Goal: Information Seeking & Learning: Learn about a topic

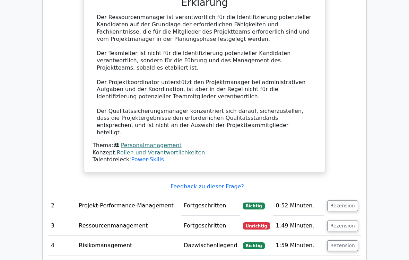
scroll to position [837, 0]
click at [350, 217] on button "Rezension" at bounding box center [342, 226] width 31 height 11
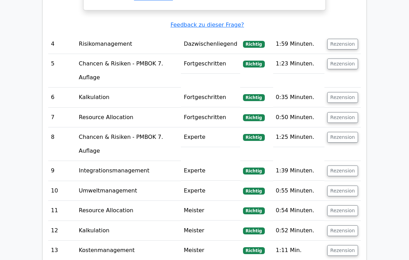
scroll to position [1539, 0]
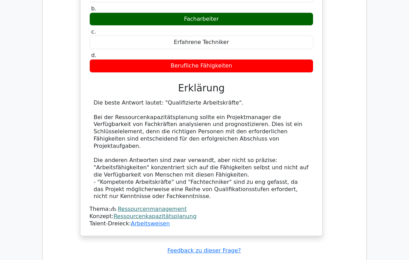
scroll to position [1878, 0]
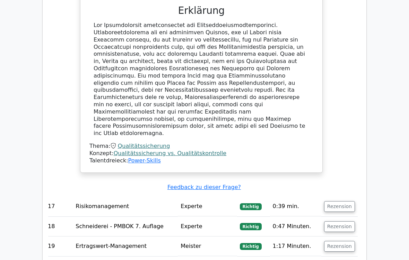
scroll to position [2334, 0]
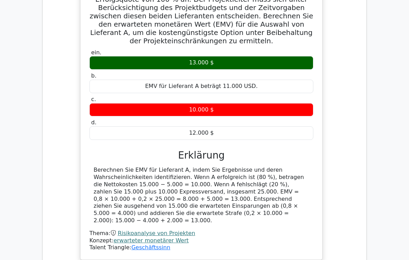
scroll to position [2735, 0]
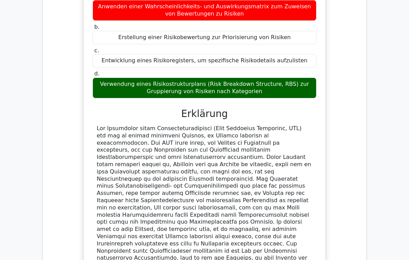
scroll to position [3138, 0]
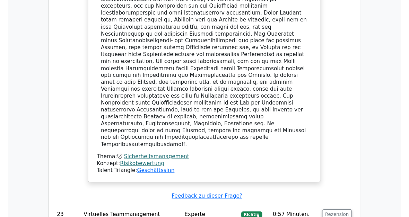
scroll to position [3265, 0]
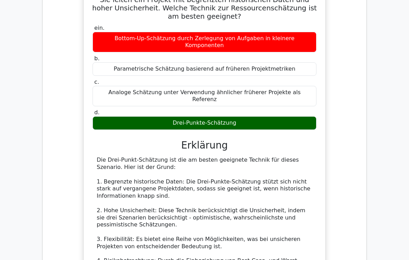
scroll to position [4122, 0]
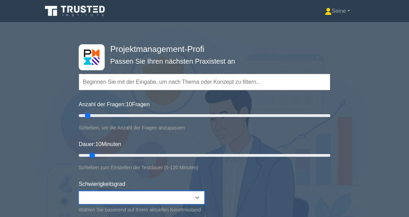
click at [193, 202] on select "Beginner Intermediate Expert" at bounding box center [142, 197] width 126 height 13
type input "30"
click at [111, 119] on input "Anzahl der Fragen: 10 Fragen" at bounding box center [205, 116] width 252 height 8
click at [124, 155] on input "Dauer: 10 Minuten" at bounding box center [205, 156] width 252 height 8
click at [142, 153] on input "Dauer: 25 Minuten" at bounding box center [205, 156] width 252 height 8
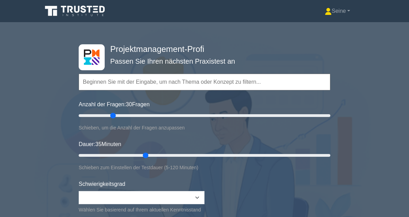
type input "40"
click at [158, 156] on input "Dauer: 35 Minuten" at bounding box center [205, 156] width 252 height 8
click at [393, 158] on div "Projektmanagement-Profi Passen Sie Ihren nächsten Praxistest an Topics Scope Ma…" at bounding box center [204, 156] width 409 height 256
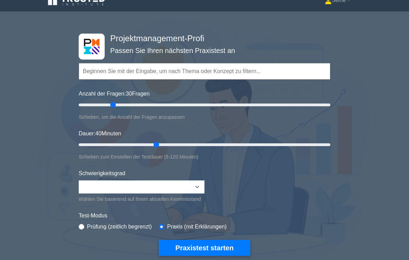
scroll to position [11, 0]
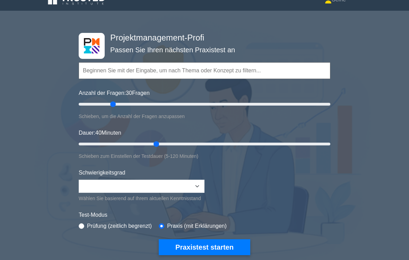
click at [207, 217] on button "Praxistest starten" at bounding box center [205, 248] width 92 height 16
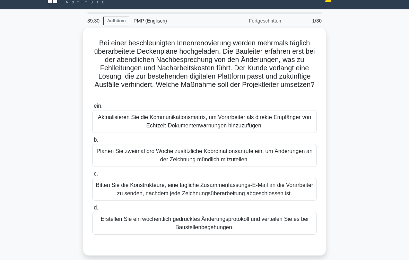
scroll to position [13, 0]
click at [200, 124] on div "Aktualisieren Sie die Kommunikationsmatrix, um Vorarbeiter als direkte Empfänge…" at bounding box center [204, 121] width 225 height 23
click at [92, 109] on input "ein. Aktualisieren Sie die Kommunikationsmatrix, um Vorarbeiter als direkte Emp…" at bounding box center [92, 106] width 0 height 5
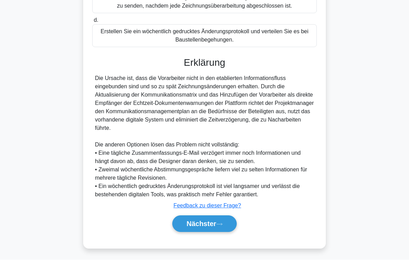
scroll to position [225, 0]
click at [221, 217] on icon at bounding box center [219, 225] width 6 height 4
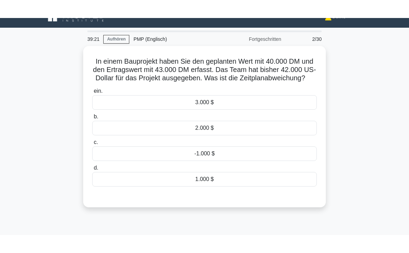
scroll to position [12, 0]
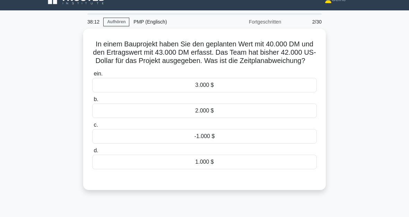
click at [213, 93] on div "3.000 $" at bounding box center [204, 85] width 225 height 15
click at [92, 76] on input "ein. 3.000 $" at bounding box center [92, 74] width 0 height 5
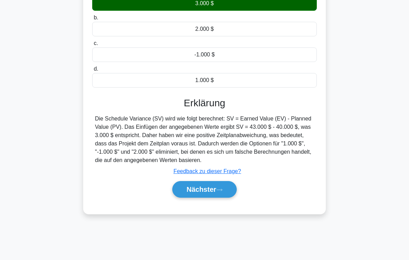
scroll to position [114, 0]
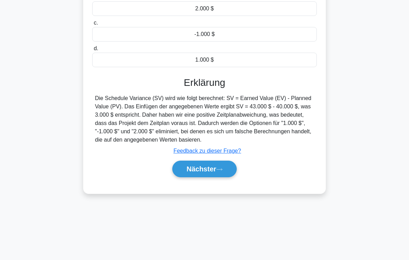
click at [213, 173] on font "Nächster" at bounding box center [202, 169] width 30 height 8
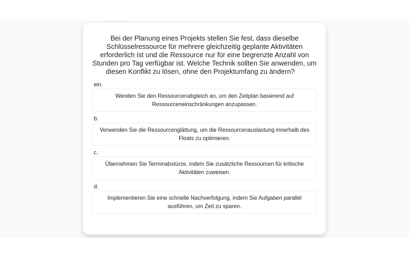
scroll to position [40, 0]
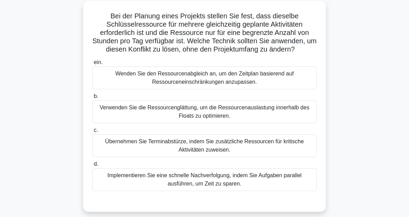
click at [227, 122] on div "Verwenden Sie die Ressourcenglättung, um die Ressourcenauslastung innerhalb des…" at bounding box center [204, 112] width 225 height 23
click at [92, 99] on input "b. Verwenden Sie die Ressourcenglättung, um die Ressourcenauslastung innerhalb …" at bounding box center [92, 96] width 0 height 5
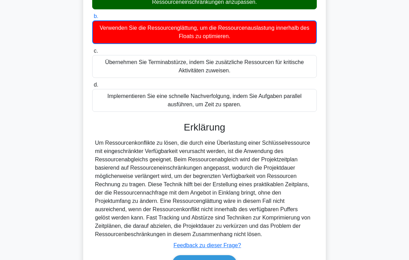
scroll to position [184, 0]
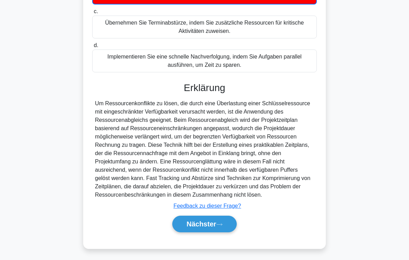
click at [216, 217] on font "Nächster" at bounding box center [202, 225] width 30 height 8
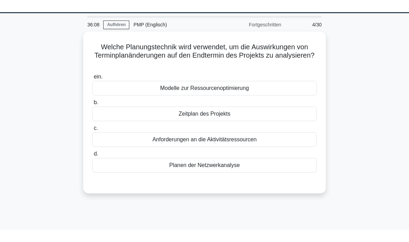
scroll to position [21, 0]
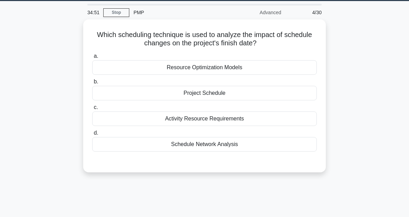
click at [217, 93] on div "Project Schedule" at bounding box center [204, 93] width 225 height 15
click at [92, 84] on input "b. Project Schedule" at bounding box center [92, 82] width 0 height 5
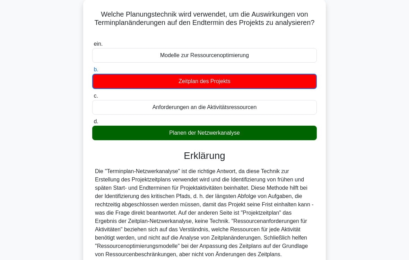
scroll to position [118, 0]
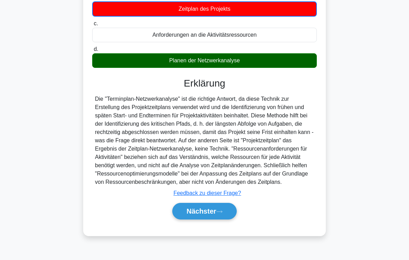
click at [221, 214] on icon at bounding box center [219, 212] width 6 height 4
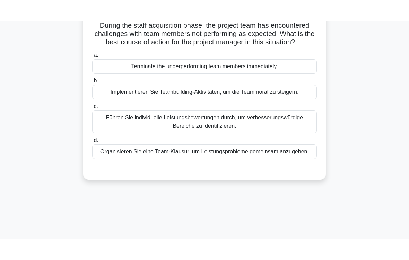
scroll to position [42, 0]
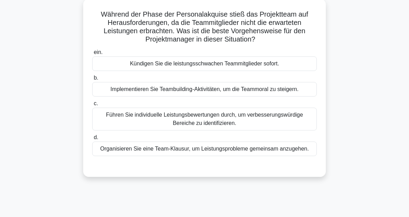
click at [248, 118] on div "Führen Sie individuelle Leistungsbewertungen durch, um verbesserungswürdige Ber…" at bounding box center [204, 119] width 225 height 23
click at [92, 106] on input "c. Führen Sie individuelle Leistungsbewertungen durch, um verbesserungswürdige …" at bounding box center [92, 104] width 0 height 5
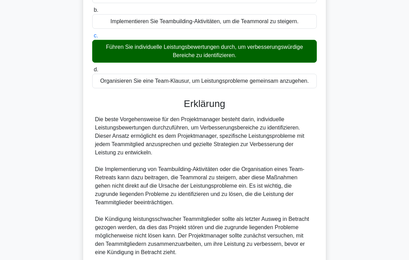
scroll to position [175, 0]
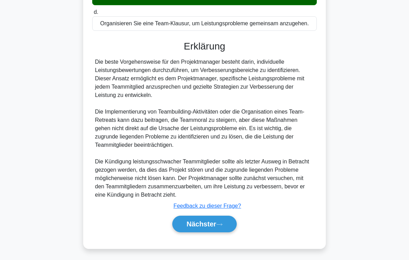
click at [214, 217] on font "Nächster" at bounding box center [202, 225] width 30 height 8
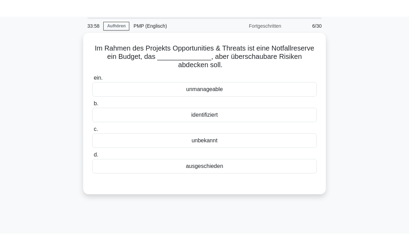
scroll to position [24, 0]
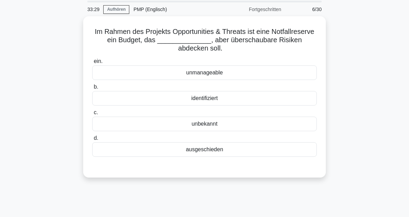
click at [215, 97] on div "identifiziert" at bounding box center [204, 98] width 225 height 15
click at [92, 89] on input "b. identifiziert" at bounding box center [92, 87] width 0 height 5
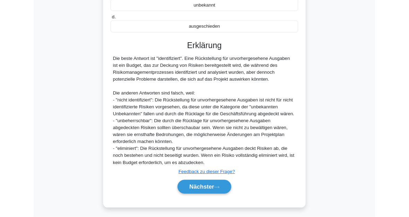
scroll to position [202, 0]
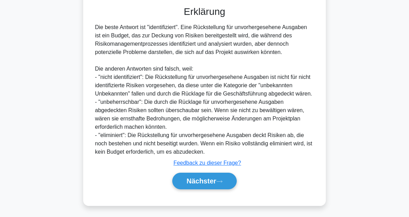
click at [217, 184] on button "Nächster" at bounding box center [204, 181] width 64 height 17
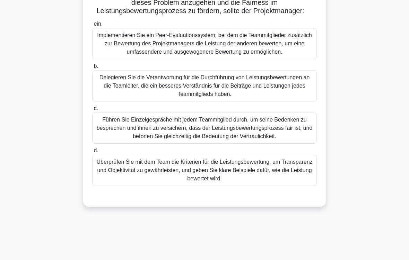
scroll to position [114, 0]
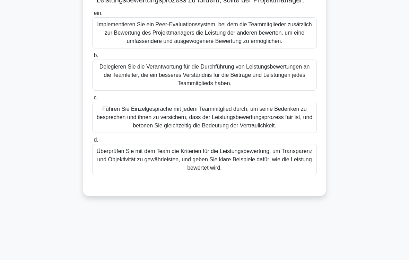
click at [211, 175] on div "Überprüfen Sie mit dem Team die Kriterien für die Leistungsbewertung, um Transp…" at bounding box center [204, 159] width 225 height 31
click at [92, 142] on input "d. Überprüfen Sie mit dem Team die Kriterien für die Leistungsbewertung, um Tra…" at bounding box center [92, 140] width 0 height 5
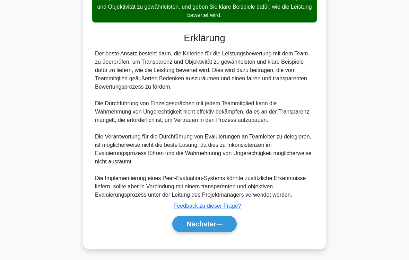
scroll to position [317, 0]
click at [222, 217] on icon at bounding box center [220, 225] width 6 height 2
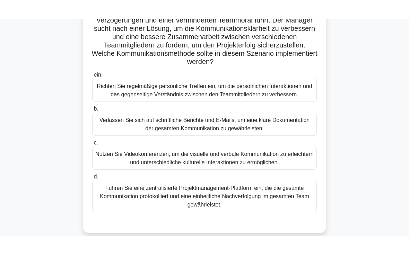
scroll to position [79, 0]
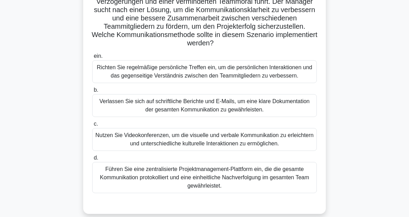
click at [227, 151] on div "Nutzen Sie Videokonferenzen, um die visuelle und verbale Kommunikation zu erlei…" at bounding box center [204, 139] width 225 height 23
click at [92, 127] on input "c. Nutzen Sie Videokonferenzen, um die visuelle und verbale Kommunikation zu er…" at bounding box center [92, 124] width 0 height 5
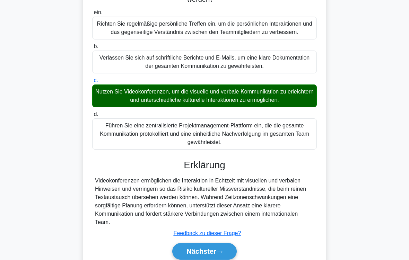
scroll to position [167, 0]
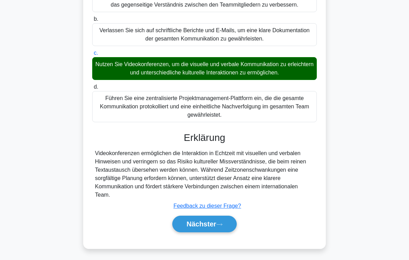
click at [214, 217] on font "Nächster" at bounding box center [202, 225] width 30 height 8
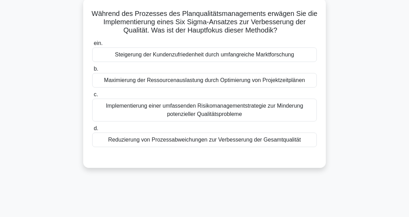
scroll to position [42, 0]
click at [220, 147] on div "Reduzierung von Prozessabweichungen zur Verbesserung der Gesamtqualität" at bounding box center [204, 140] width 225 height 15
click at [92, 131] on input "d. Reduzierung von Prozessabweichungen zur Verbesserung der Gesamtqualität" at bounding box center [92, 129] width 0 height 5
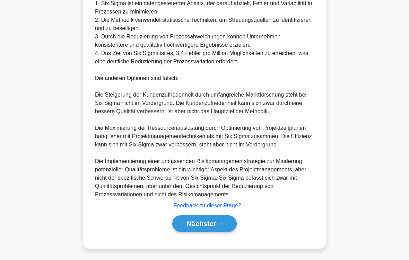
scroll to position [292, 0]
click at [224, 217] on button "Nächster" at bounding box center [204, 224] width 64 height 17
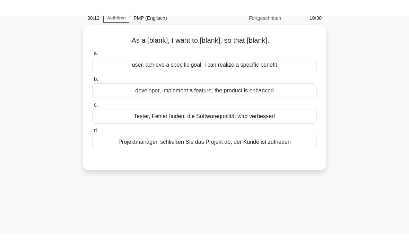
scroll to position [7, 0]
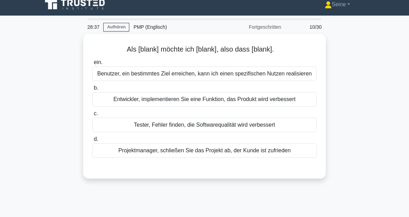
click at [232, 158] on div "Projektmanager, schließen Sie das Projekt ab, der Kunde ist zufrieden" at bounding box center [204, 151] width 225 height 15
click at [92, 142] on input "d. Projektmanager, schließen Sie das Projekt ab, der Kunde ist zufrieden" at bounding box center [92, 139] width 0 height 5
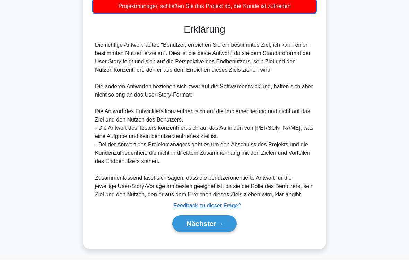
scroll to position [176, 0]
click at [216, 217] on font "Nächster" at bounding box center [202, 225] width 30 height 8
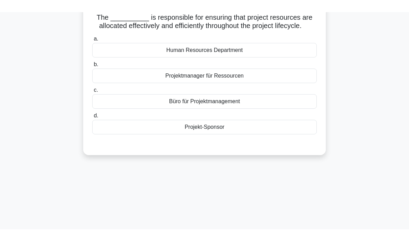
scroll to position [27, 0]
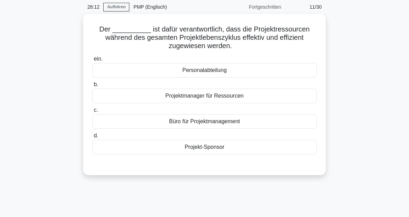
click at [236, 98] on div "Projektmanager für Ressourcen" at bounding box center [204, 96] width 225 height 15
click at [92, 87] on input "b. Projektmanager für Ressourcen" at bounding box center [92, 85] width 0 height 5
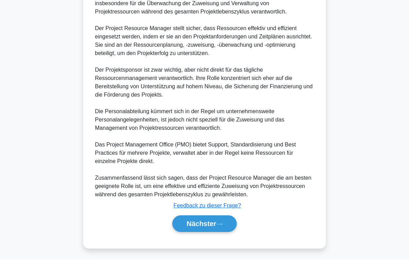
scroll to position [242, 0]
click at [215, 217] on font "Nächster" at bounding box center [202, 225] width 30 height 8
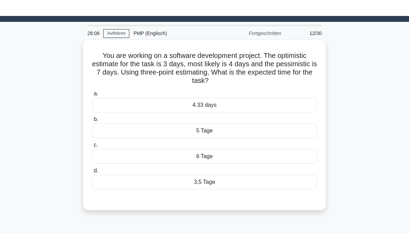
scroll to position [5, 0]
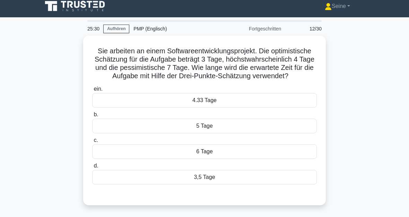
click at [195, 106] on div "4.33 Tage" at bounding box center [204, 100] width 225 height 15
click at [92, 92] on input "ein. 4.33 Tage" at bounding box center [92, 89] width 0 height 5
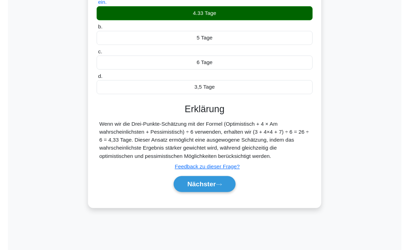
scroll to position [92, 0]
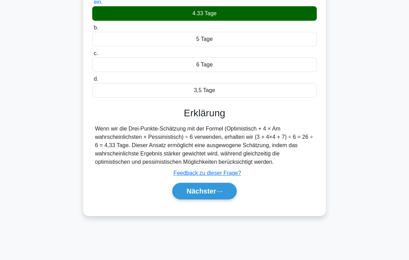
click at [213, 195] on font "Nächster" at bounding box center [202, 192] width 30 height 8
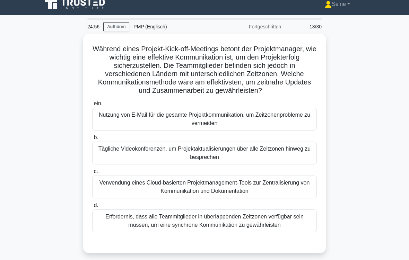
scroll to position [7, 0]
click at [280, 163] on div "Tägliche Videokonferenzen, um Projektaktualisierungen über alle Zeitzonen hinwe…" at bounding box center [204, 153] width 225 height 23
click at [92, 140] on input "b. Tägliche Videokonferenzen, um Projektaktualisierungen über alle Zeitzonen hi…" at bounding box center [92, 138] width 0 height 5
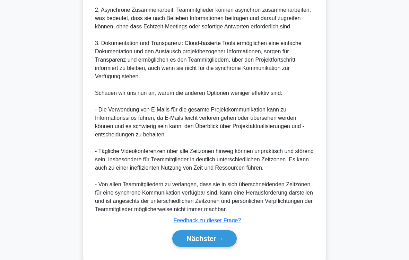
scroll to position [401, 0]
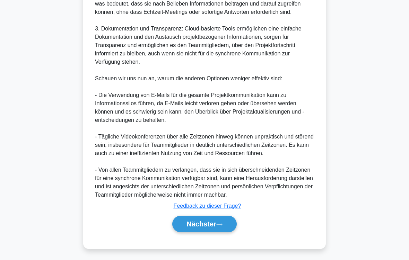
click at [229, 217] on button "Nächster" at bounding box center [204, 224] width 64 height 17
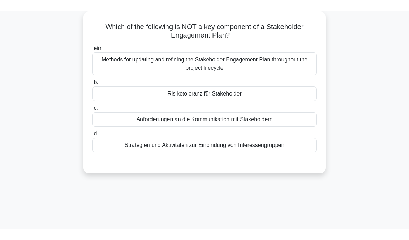
scroll to position [0, 0]
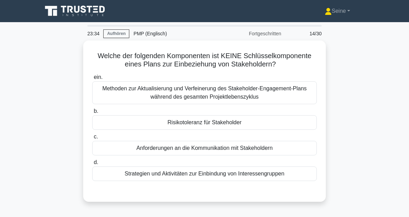
click at [229, 130] on div "Risikotoleranz für Stakeholder" at bounding box center [204, 122] width 225 height 15
click at [92, 114] on input "b. Risikotoleranz für Stakeholder" at bounding box center [92, 111] width 0 height 5
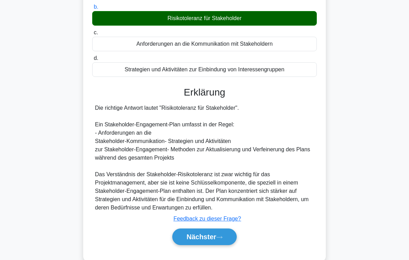
scroll to position [126, 0]
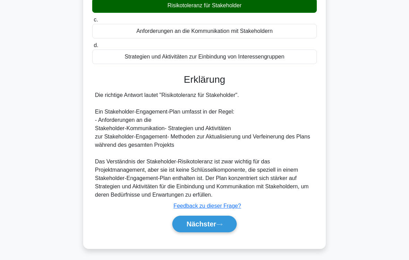
click at [225, 217] on button "Nächster" at bounding box center [204, 224] width 64 height 17
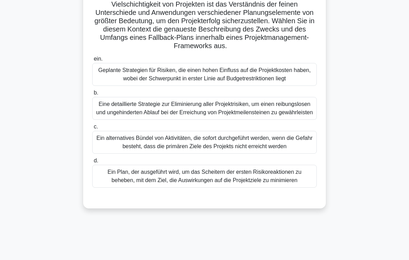
scroll to position [114, 0]
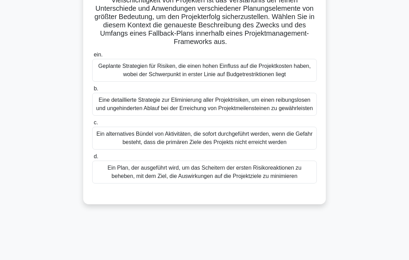
click at [215, 184] on div "Ein Plan, der ausgeführt wird, um das Scheitern der ersten Risikoreaktionen zu …" at bounding box center [204, 172] width 225 height 23
click at [92, 159] on input "d. Ein Plan, der ausgeführt wird, um das Scheitern der ersten Risikoreaktionen …" at bounding box center [92, 157] width 0 height 5
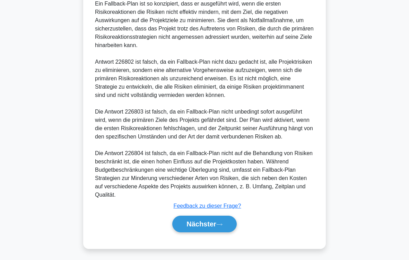
scroll to position [408, 0]
click at [223, 217] on icon at bounding box center [219, 225] width 6 height 4
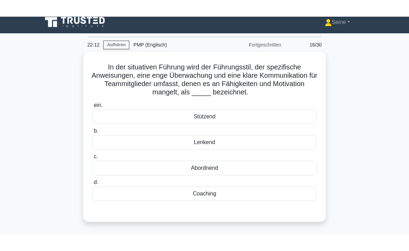
scroll to position [6, 0]
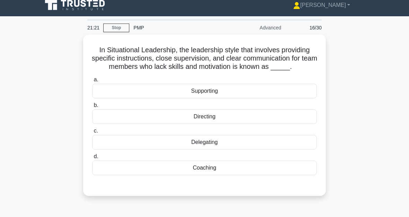
click at [211, 124] on div "Directing" at bounding box center [204, 117] width 225 height 15
click at [92, 108] on input "b. Directing" at bounding box center [92, 105] width 0 height 5
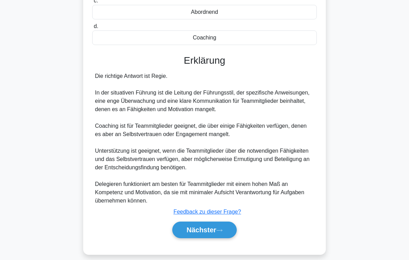
scroll to position [150, 0]
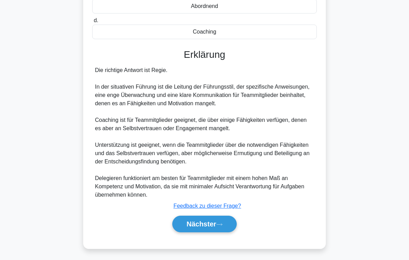
click at [220, 217] on icon at bounding box center [219, 225] width 6 height 4
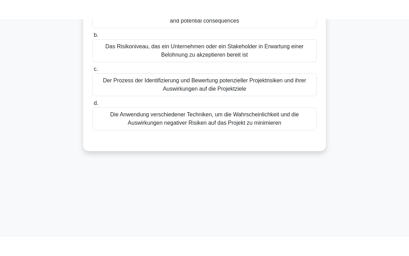
scroll to position [11, 0]
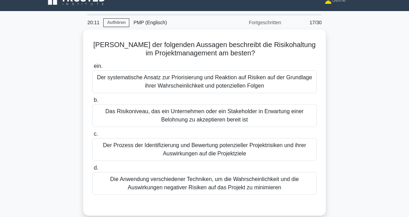
click at [244, 83] on div "Der systematische Ansatz zur Priorisierung und Reaktion auf Risiken auf der Gru…" at bounding box center [204, 81] width 225 height 23
click at [92, 69] on input "ein. Der systematische Ansatz zur Priorisierung und Reaktion auf Risiken auf de…" at bounding box center [92, 66] width 0 height 5
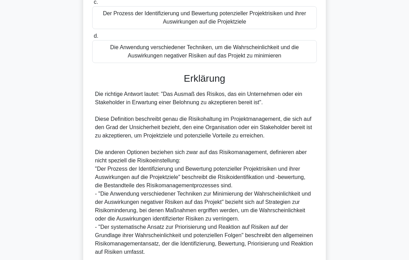
scroll to position [226, 0]
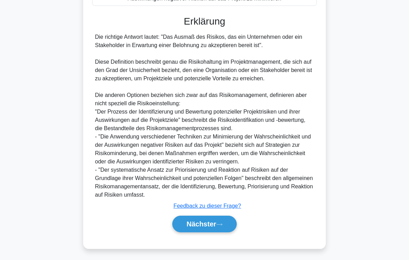
click at [207, 217] on font "Nächster" at bounding box center [202, 225] width 30 height 8
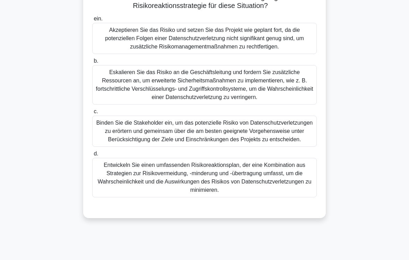
scroll to position [114, 0]
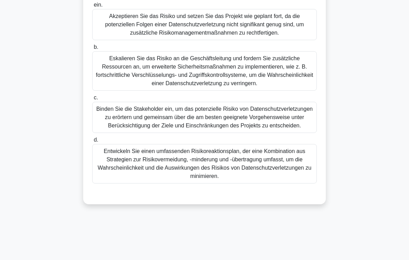
click at [267, 133] on div "Binden Sie die Stakeholder ein, um das potenzielle Risiko von Datenschutzverlet…" at bounding box center [204, 117] width 225 height 31
click at [92, 100] on input "c. Binden Sie die Stakeholder ein, um das potenzielle Risiko von Datenschutzver…" at bounding box center [92, 98] width 0 height 5
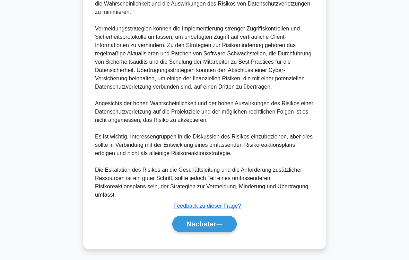
scroll to position [384, 0]
click at [209, 217] on font "Nächster" at bounding box center [202, 225] width 30 height 8
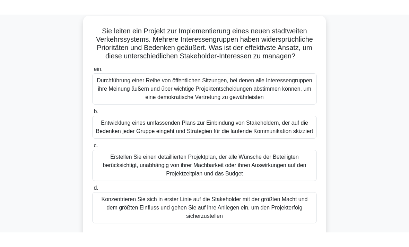
scroll to position [40, 0]
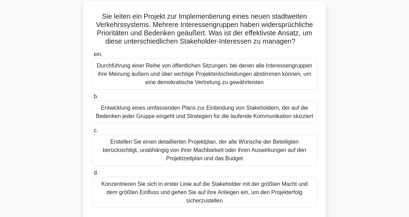
click at [260, 87] on div "Durchführung einer Reihe von öffentlichen Sitzungen, bei denen alle Interesseng…" at bounding box center [204, 74] width 225 height 31
click at [92, 57] on input "ein. Durchführung einer Reihe von öffentlichen Sitzungen, bei denen alle Intere…" at bounding box center [92, 54] width 0 height 5
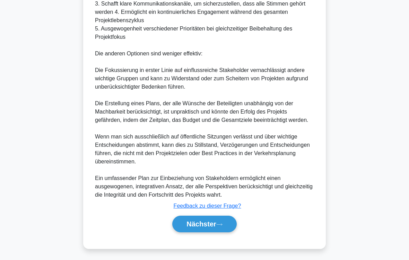
scroll to position [392, 0]
click at [218, 217] on icon at bounding box center [219, 225] width 6 height 4
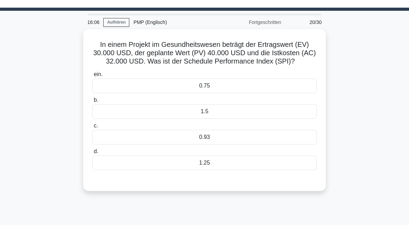
scroll to position [19, 0]
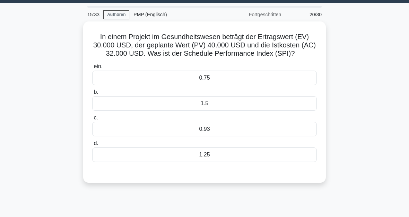
click at [213, 85] on div "0.75" at bounding box center [204, 78] width 225 height 15
click at [92, 69] on input "ein. 0.75" at bounding box center [92, 66] width 0 height 5
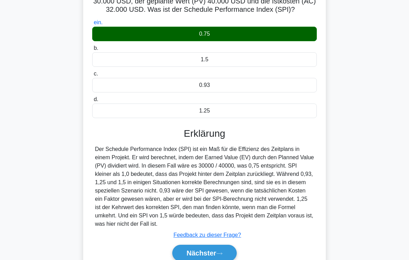
scroll to position [114, 0]
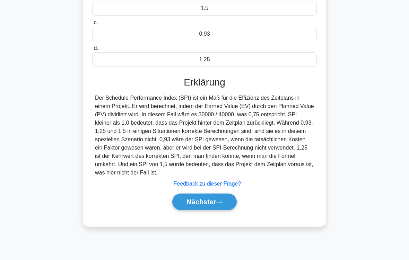
click at [218, 205] on icon at bounding box center [219, 203] width 6 height 4
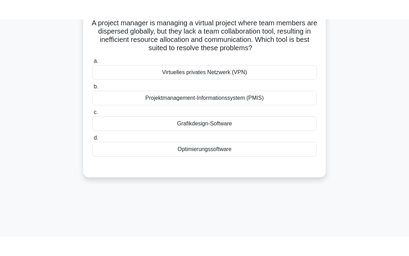
scroll to position [40, 0]
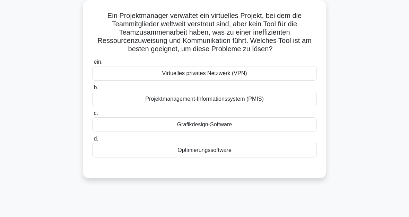
click at [229, 100] on div "Projektmanagement-Informationssystem (PMIS)" at bounding box center [204, 99] width 225 height 15
click at [92, 90] on input "b. Projektmanagement-Informationssystem (PMIS)" at bounding box center [92, 88] width 0 height 5
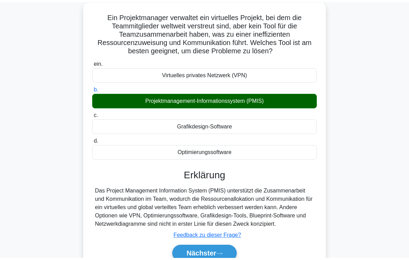
scroll to position [114, 0]
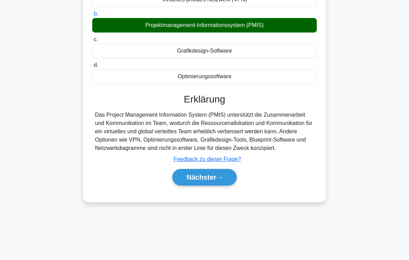
click at [216, 181] on font "Nächster" at bounding box center [202, 178] width 30 height 8
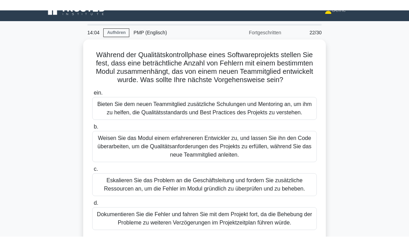
scroll to position [11, 0]
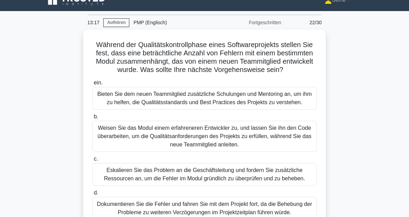
click at [258, 106] on div "Bieten Sie dem neuen Teammitglied zusätzliche Schulungen und Mentoring an, um i…" at bounding box center [204, 98] width 225 height 23
click at [92, 85] on input "ein. Bieten Sie dem neuen Teammitglied zusätzliche Schulungen und Mentoring an,…" at bounding box center [92, 83] width 0 height 5
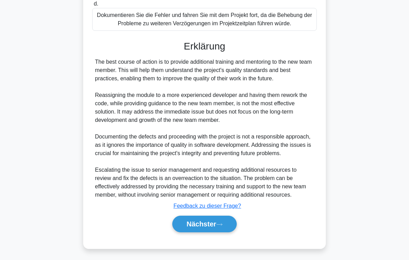
scroll to position [259, 0]
click at [216, 217] on font "Nächster" at bounding box center [202, 225] width 30 height 8
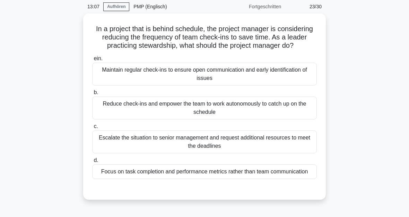
scroll to position [27, 0]
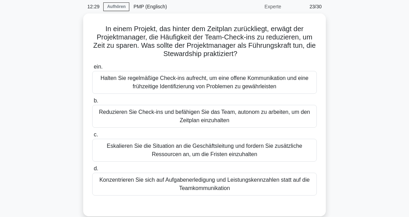
click at [217, 83] on div "Halten Sie regelmäßige Check-ins aufrecht, um eine offene Kommunikation und ein…" at bounding box center [204, 82] width 225 height 23
click at [92, 69] on input "ein. Halten Sie regelmäßige Check-ins aufrecht, um eine offene Kommunikation un…" at bounding box center [92, 67] width 0 height 5
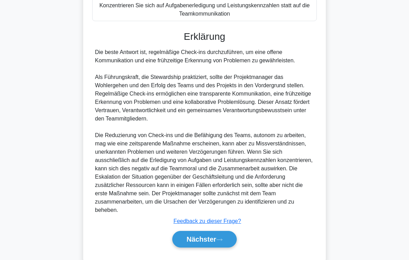
scroll to position [234, 0]
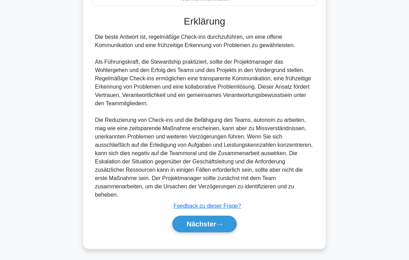
click at [217, 217] on icon at bounding box center [219, 225] width 6 height 4
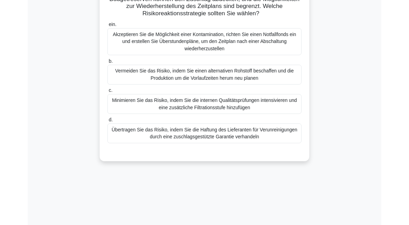
scroll to position [114, 0]
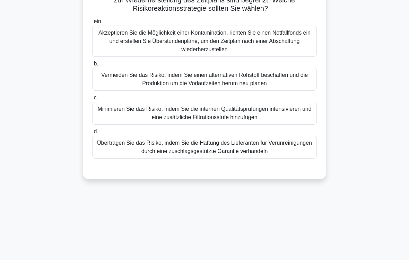
click at [208, 159] on div "Übertragen Sie das Risiko, indem Sie die Haftung des Lieferanten für Verunreini…" at bounding box center [204, 147] width 225 height 23
click at [92, 134] on input "d. Übertragen Sie das Risiko, indem Sie die Haftung des Lieferanten für Verunre…" at bounding box center [92, 132] width 0 height 5
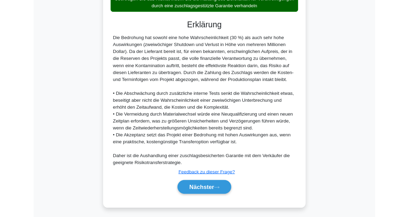
scroll to position [343, 0]
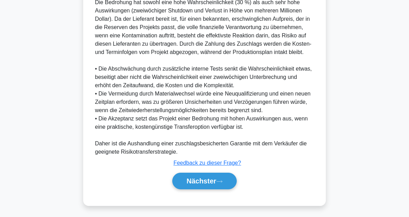
click at [224, 181] on button "Nächster" at bounding box center [204, 181] width 64 height 17
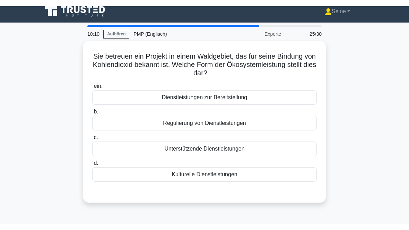
scroll to position [0, 0]
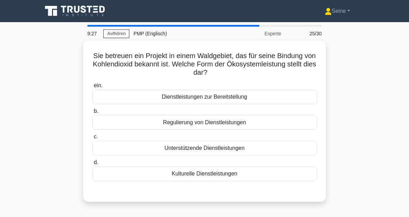
click at [218, 179] on div "Kulturelle Dienstleistungen" at bounding box center [204, 174] width 225 height 15
click at [92, 165] on input "d. Kulturelle Dienstleistungen" at bounding box center [92, 163] width 0 height 5
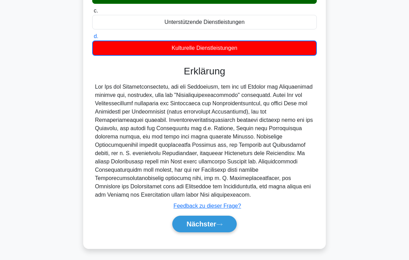
scroll to position [143, 0]
click at [213, 217] on font "Nächster" at bounding box center [202, 225] width 30 height 8
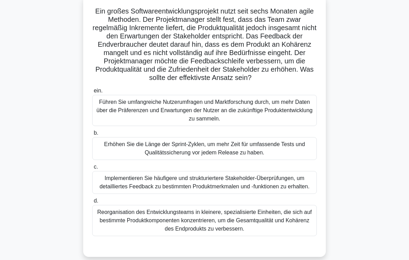
scroll to position [53, 0]
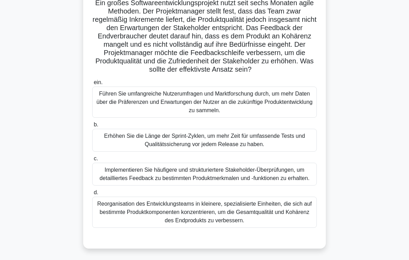
click at [222, 186] on div "Implementieren Sie häufigere und strukturiertere Stakeholder-Überprüfungen, um …" at bounding box center [204, 174] width 225 height 23
click at [92, 161] on input "c. Implementieren Sie häufigere und strukturiertere Stakeholder-Überprüfungen, …" at bounding box center [92, 159] width 0 height 5
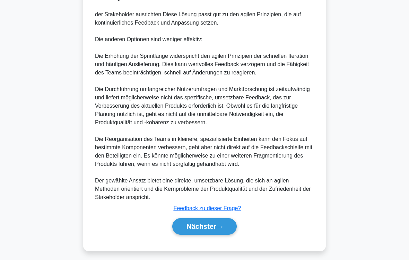
scroll to position [483, 0]
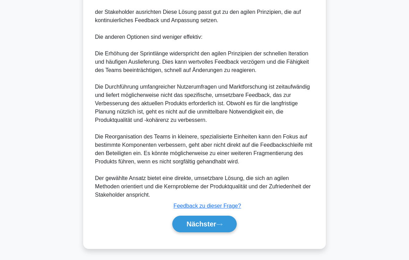
click at [209, 217] on font "Nächster" at bounding box center [202, 225] width 30 height 8
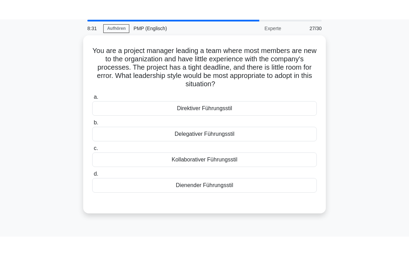
scroll to position [2, 0]
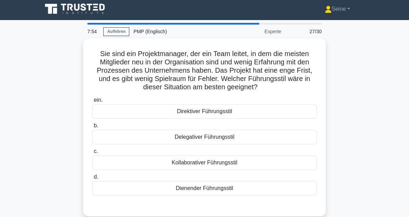
click at [219, 119] on div "Direktiver Führungsstil" at bounding box center [204, 111] width 225 height 15
click at [92, 103] on input "ein. Direktiver Führungsstil" at bounding box center [92, 100] width 0 height 5
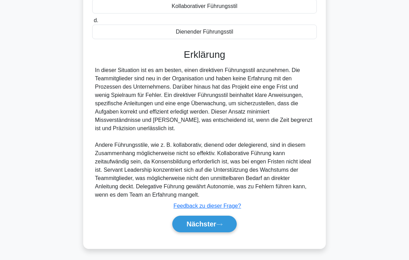
scroll to position [184, 0]
click at [211, 217] on font "Nächster" at bounding box center [202, 225] width 30 height 8
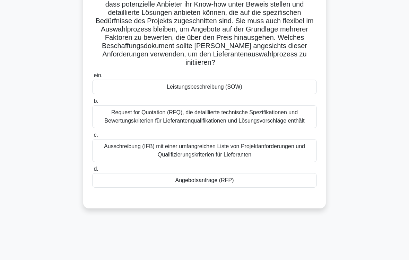
scroll to position [93, 0]
click at [218, 188] on div "Angebotsanfrage (RFP)" at bounding box center [204, 180] width 225 height 15
click at [92, 172] on input "d. Angebotsanfrage (RFP)" at bounding box center [92, 169] width 0 height 5
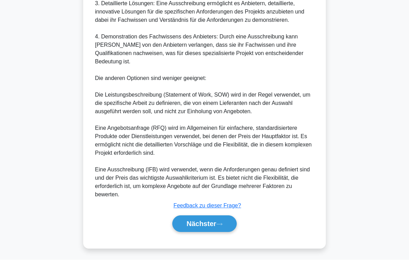
scroll to position [467, 0]
click at [214, 217] on font "Nächster" at bounding box center [202, 225] width 30 height 8
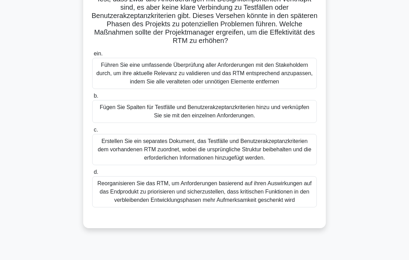
scroll to position [82, 0]
click at [300, 123] on div "Fügen Sie Spalten für Testfälle und Benutzerakzeptanzkriterien hinzu und verknü…" at bounding box center [204, 111] width 225 height 23
click at [92, 98] on input "b. Fügen Sie Spalten für Testfälle und Benutzerakzeptanzkriterien hinzu und ver…" at bounding box center [92, 96] width 0 height 5
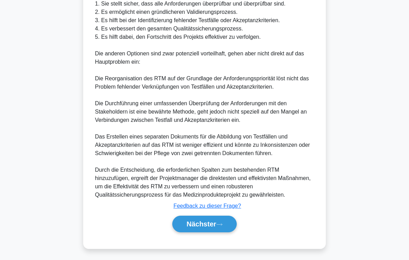
scroll to position [458, 0]
click at [225, 217] on button "Nächster" at bounding box center [204, 224] width 64 height 17
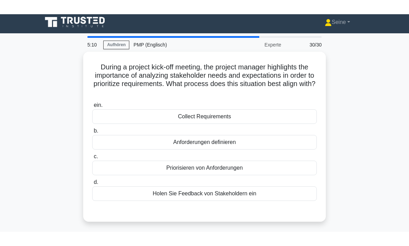
scroll to position [0, 0]
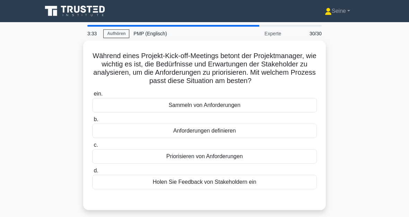
click at [220, 164] on div "Priorisieren von Anforderungen" at bounding box center [204, 156] width 225 height 15
click at [92, 148] on input "c. Priorisieren von Anforderungen" at bounding box center [92, 145] width 0 height 5
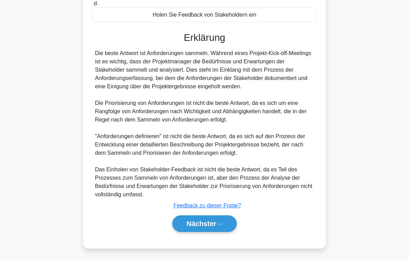
scroll to position [193, 0]
click at [204, 217] on font "Nächster" at bounding box center [202, 225] width 30 height 8
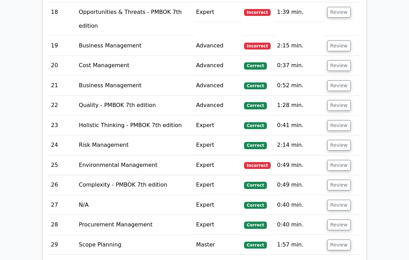
scroll to position [1490, 0]
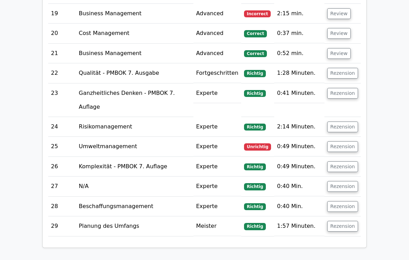
click at [345, 122] on button "Rezension" at bounding box center [342, 127] width 31 height 11
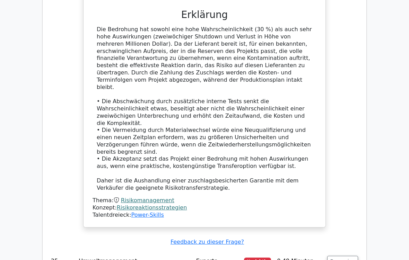
scroll to position [1853, 0]
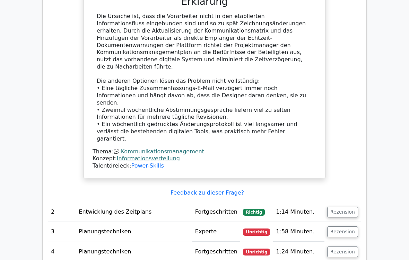
scroll to position [939, 0]
click at [346, 217] on button "Rezension" at bounding box center [342, 232] width 31 height 11
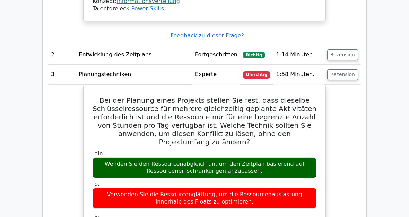
scroll to position [1058, 0]
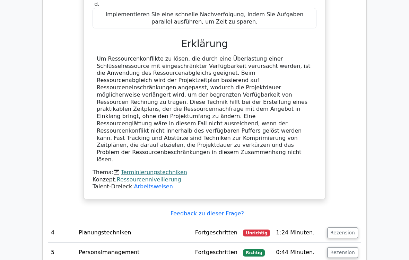
click at [346, 217] on button "Rezension" at bounding box center [342, 233] width 31 height 11
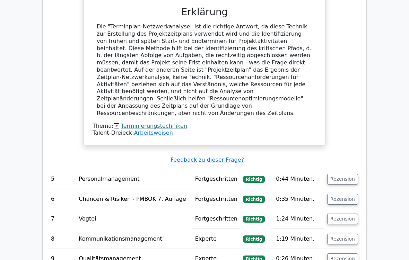
scroll to position [1715, 0]
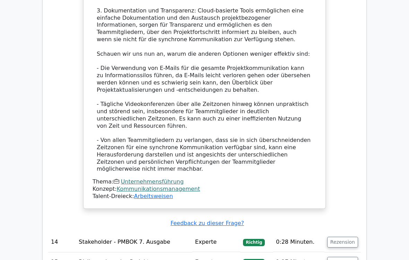
scroll to position [2752, 0]
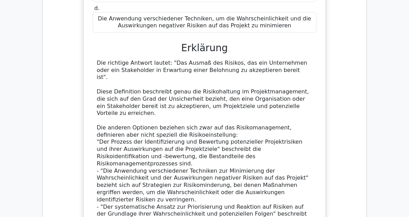
scroll to position [3045, 0]
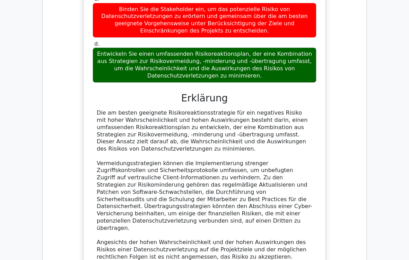
scroll to position [3553, 0]
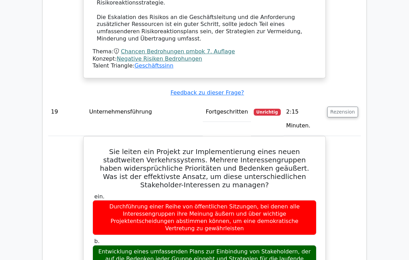
scroll to position [3836, 0]
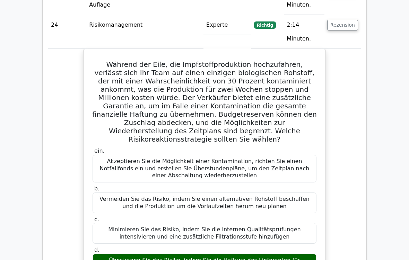
scroll to position [4644, 0]
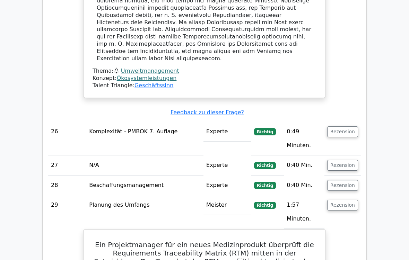
scroll to position [5554, 0]
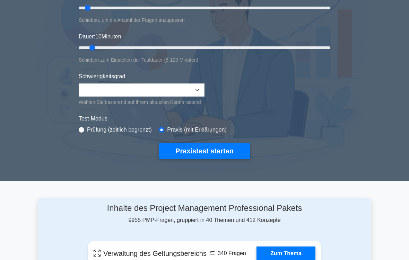
scroll to position [116, 0]
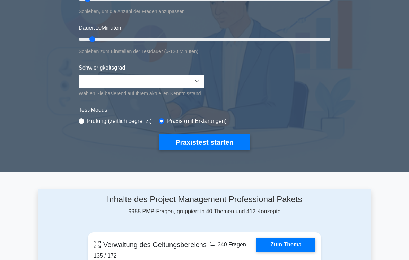
click at [208, 150] on button "Praxistest starten" at bounding box center [205, 143] width 92 height 16
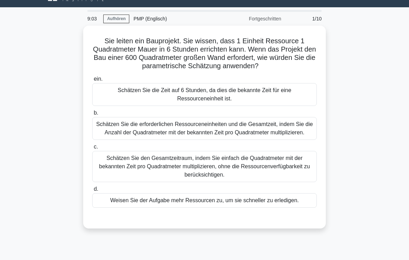
scroll to position [15, 0]
click at [277, 138] on div "Schätzen Sie die erforderlichen Ressourceneinheiten und die Gesamtzeit, indem S…" at bounding box center [204, 128] width 225 height 23
click at [92, 115] on input "b. Schätzen Sie die erforderlichen Ressourceneinheiten und die Gesamtzeit, inde…" at bounding box center [92, 113] width 0 height 5
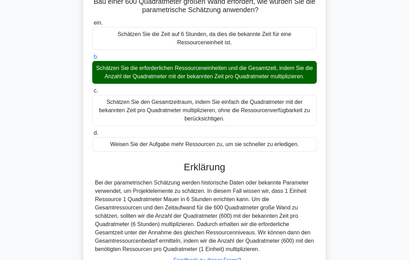
scroll to position [159, 0]
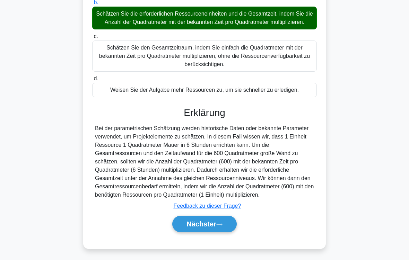
click at [216, 217] on font "Nächster" at bounding box center [202, 225] width 30 height 8
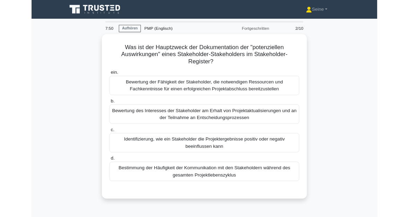
scroll to position [40, 0]
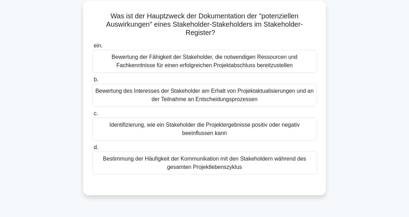
click at [282, 131] on div "Identifizierung, wie ein Stakeholder die Projektergebnisse positiv oder negativ…" at bounding box center [204, 129] width 225 height 23
click at [92, 116] on input "c. Identifizierung, wie ein Stakeholder die Projektergebnisse positiv oder nega…" at bounding box center [92, 114] width 0 height 5
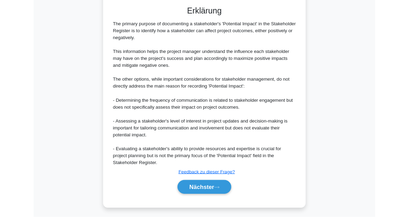
scroll to position [277, 0]
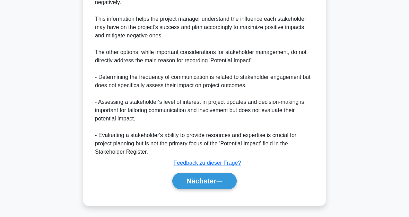
click at [227, 174] on button "Nächster" at bounding box center [204, 181] width 64 height 17
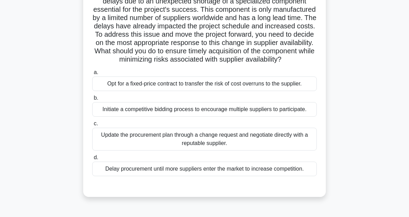
scroll to position [26, 0]
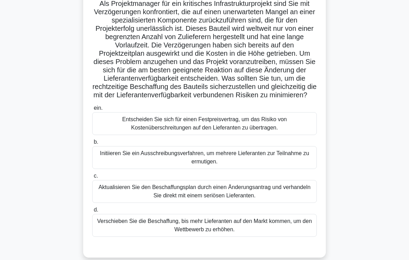
scroll to position [54, 0]
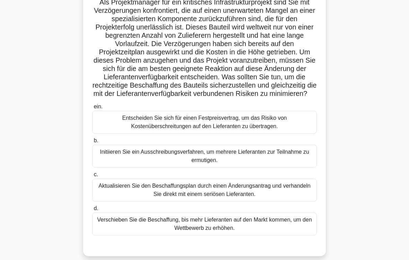
click at [278, 168] on div "Initiieren Sie ein Ausschreibungsverfahren, um mehrere Lieferanten zur Teilnahm…" at bounding box center [204, 156] width 225 height 23
click at [92, 143] on input "b. Initiieren Sie ein Ausschreibungsverfahren, um mehrere Lieferanten zur Teiln…" at bounding box center [92, 141] width 0 height 5
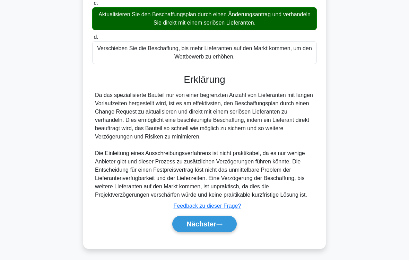
scroll to position [259, 0]
click at [221, 228] on button "Nächster" at bounding box center [204, 224] width 64 height 17
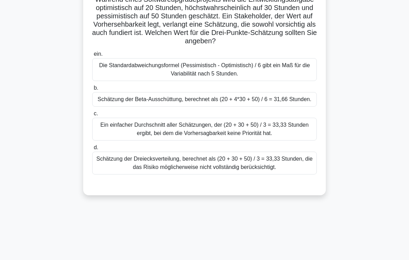
scroll to position [57, 0]
click at [292, 107] on div "Schätzung der Beta-Ausschüttung, berechnet als (20 + 4*30 + 50) / 6 = 31,66 Stu…" at bounding box center [204, 99] width 225 height 15
click at [92, 90] on input "b. Schätzung der Beta-Ausschüttung, berechnet als (20 + 4*30 + 50) / 6 = 31,66 …" at bounding box center [92, 88] width 0 height 5
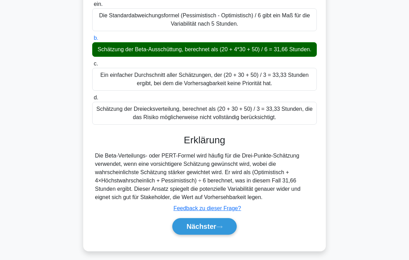
scroll to position [134, 0]
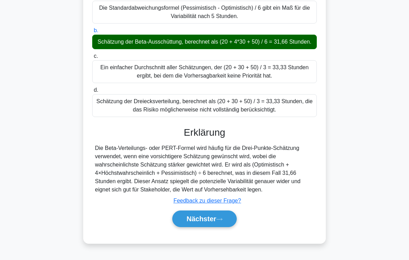
click at [224, 225] on button "Nächster" at bounding box center [204, 219] width 64 height 17
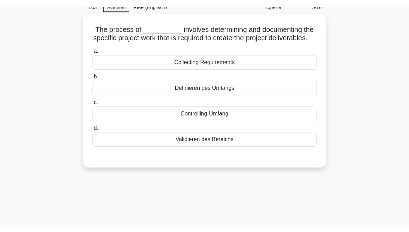
scroll to position [0, 0]
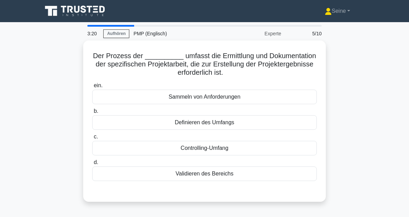
click at [284, 91] on div "Sammeln von Anforderungen" at bounding box center [204, 97] width 225 height 15
click at [92, 88] on input "ein. Sammeln von Anforderungen" at bounding box center [92, 86] width 0 height 5
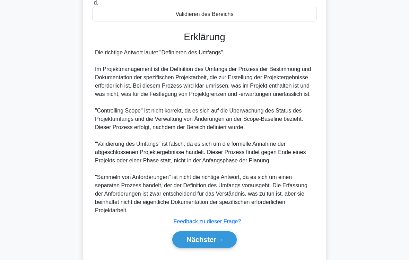
scroll to position [193, 0]
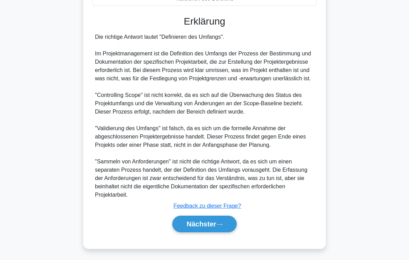
click at [226, 220] on button "Nächster" at bounding box center [204, 224] width 64 height 17
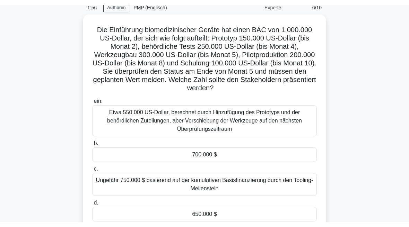
scroll to position [31, 0]
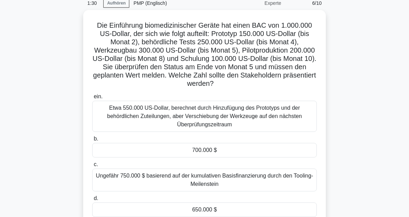
click at [222, 215] on div "650.000 $" at bounding box center [204, 210] width 225 height 15
click at [92, 201] on input "d. 650.000 $" at bounding box center [92, 199] width 0 height 5
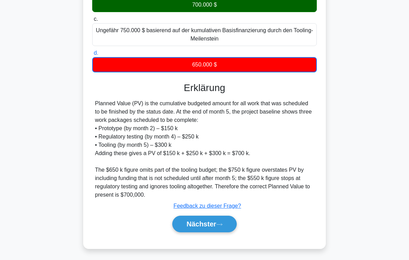
scroll to position [184, 0]
click at [220, 223] on icon at bounding box center [219, 225] width 6 height 4
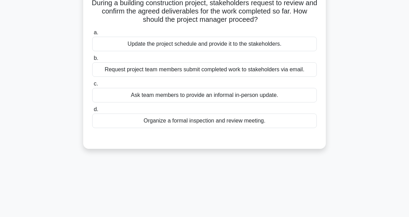
scroll to position [0, 0]
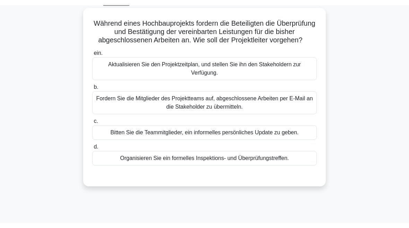
scroll to position [38, 0]
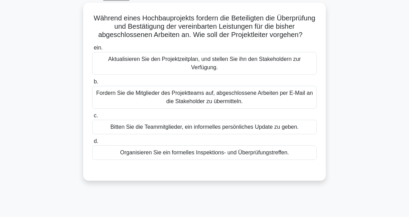
click at [291, 158] on div "Organisieren Sie ein formelles Inspektions- und Überprüfungstreffen." at bounding box center [204, 153] width 225 height 15
click at [92, 144] on input "d. Organisieren Sie ein formelles Inspektions- und Überprüfungstreffen." at bounding box center [92, 141] width 0 height 5
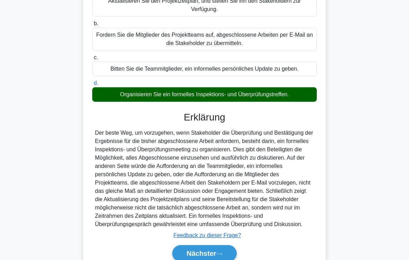
scroll to position [150, 0]
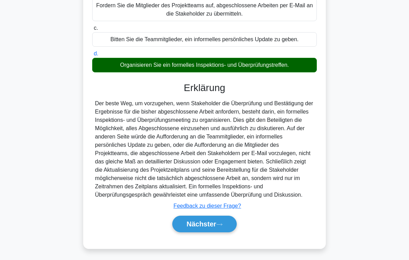
click at [226, 228] on button "Nächster" at bounding box center [204, 224] width 64 height 17
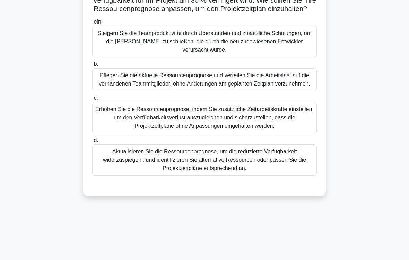
scroll to position [80, 0]
click at [284, 176] on div "Aktualisieren Sie die Ressourcenprognose, um die reduzierte Verfügbarkeit wider…" at bounding box center [204, 160] width 225 height 31
click at [92, 143] on input "d. Aktualisieren Sie die Ressourcenprognose, um die reduzierte Verfügbarkeit wi…" at bounding box center [92, 140] width 0 height 5
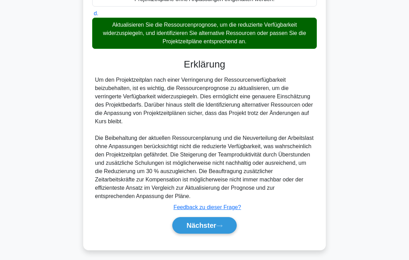
scroll to position [242, 0]
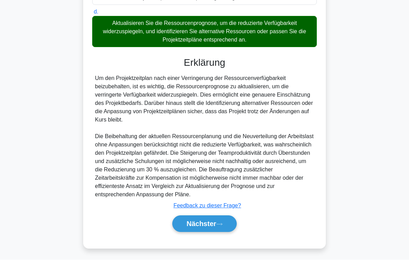
click at [226, 226] on button "Nächster" at bounding box center [204, 224] width 64 height 17
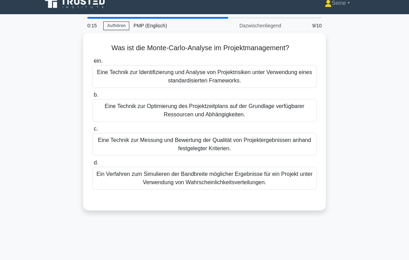
scroll to position [8, 0]
click at [285, 177] on div "Ein Verfahren zum Simulieren der Bandbreite möglicher Ergebnisse für ein Projek…" at bounding box center [204, 178] width 225 height 23
click at [92, 165] on input "d. Ein Verfahren zum Simulieren der Bandbreite möglicher Ergebnisse für ein Pro…" at bounding box center [92, 163] width 0 height 5
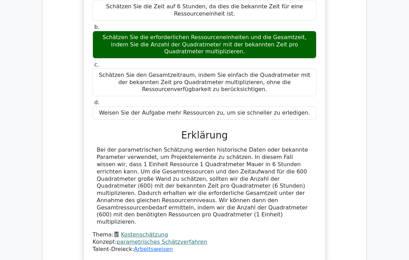
scroll to position [466, 0]
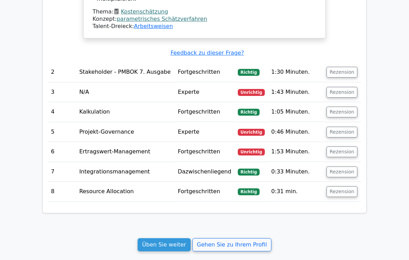
click at [349, 87] on button "Rezension" at bounding box center [342, 92] width 31 height 11
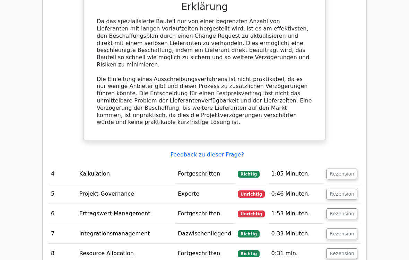
scroll to position [1085, 0]
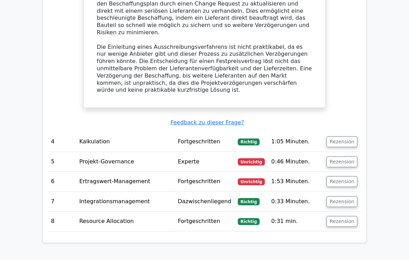
click at [345, 157] on button "Rezension" at bounding box center [342, 162] width 31 height 11
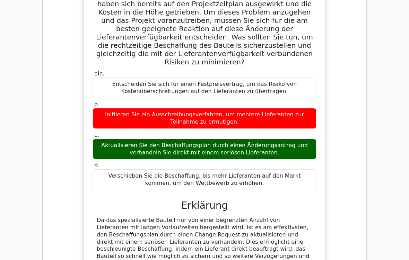
scroll to position [858, 0]
